Goal: Transaction & Acquisition: Book appointment/travel/reservation

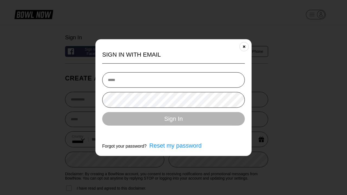
select select "**"
type input "**********"
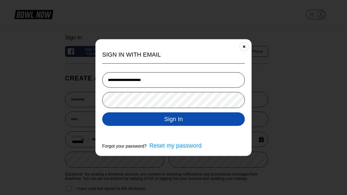
click at [173, 120] on button "Sign In" at bounding box center [173, 119] width 143 height 14
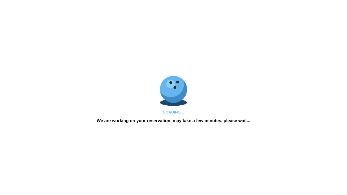
scroll to position [259, 0]
